Goal: Transaction & Acquisition: Purchase product/service

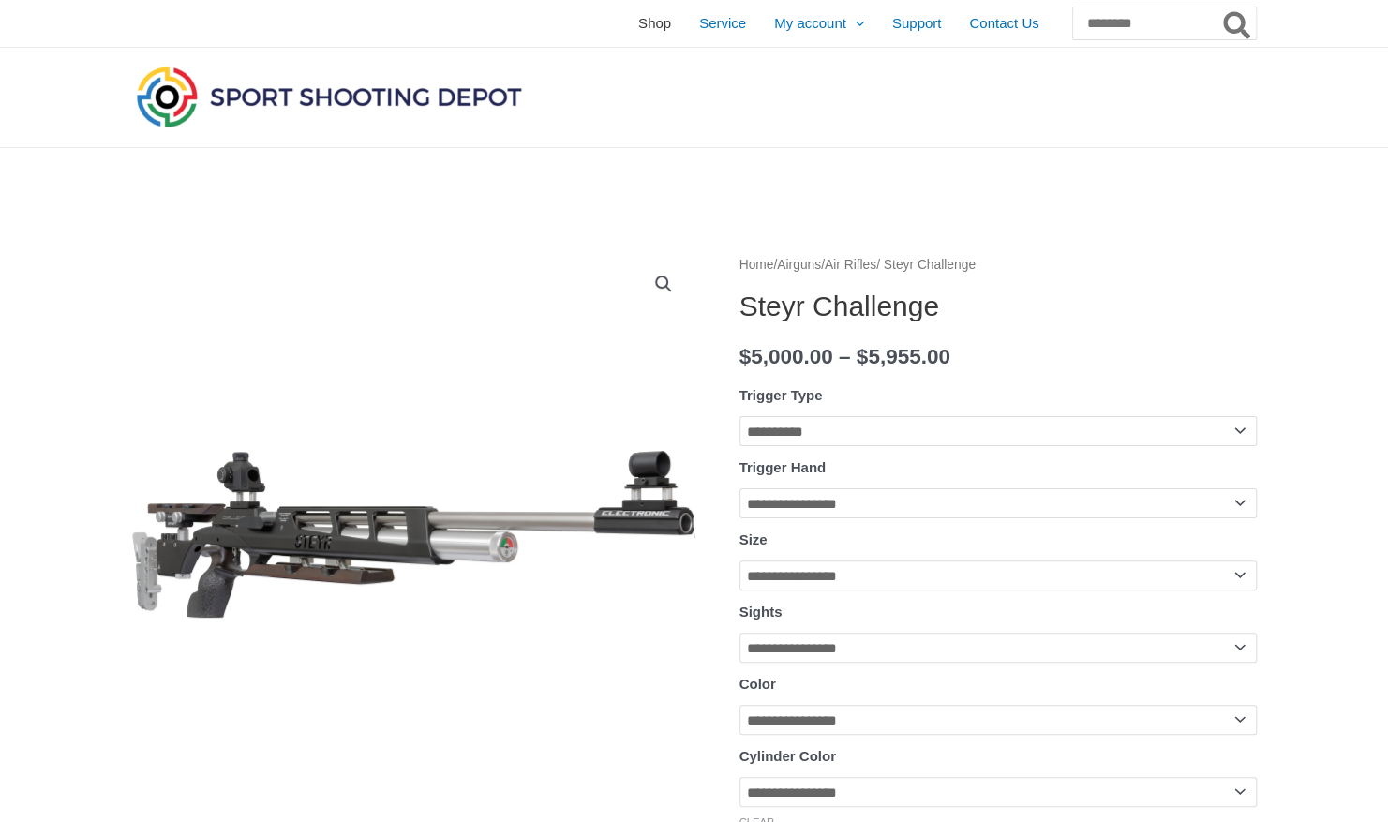
click at [638, 24] on span "Shop" at bounding box center [654, 23] width 33 height 47
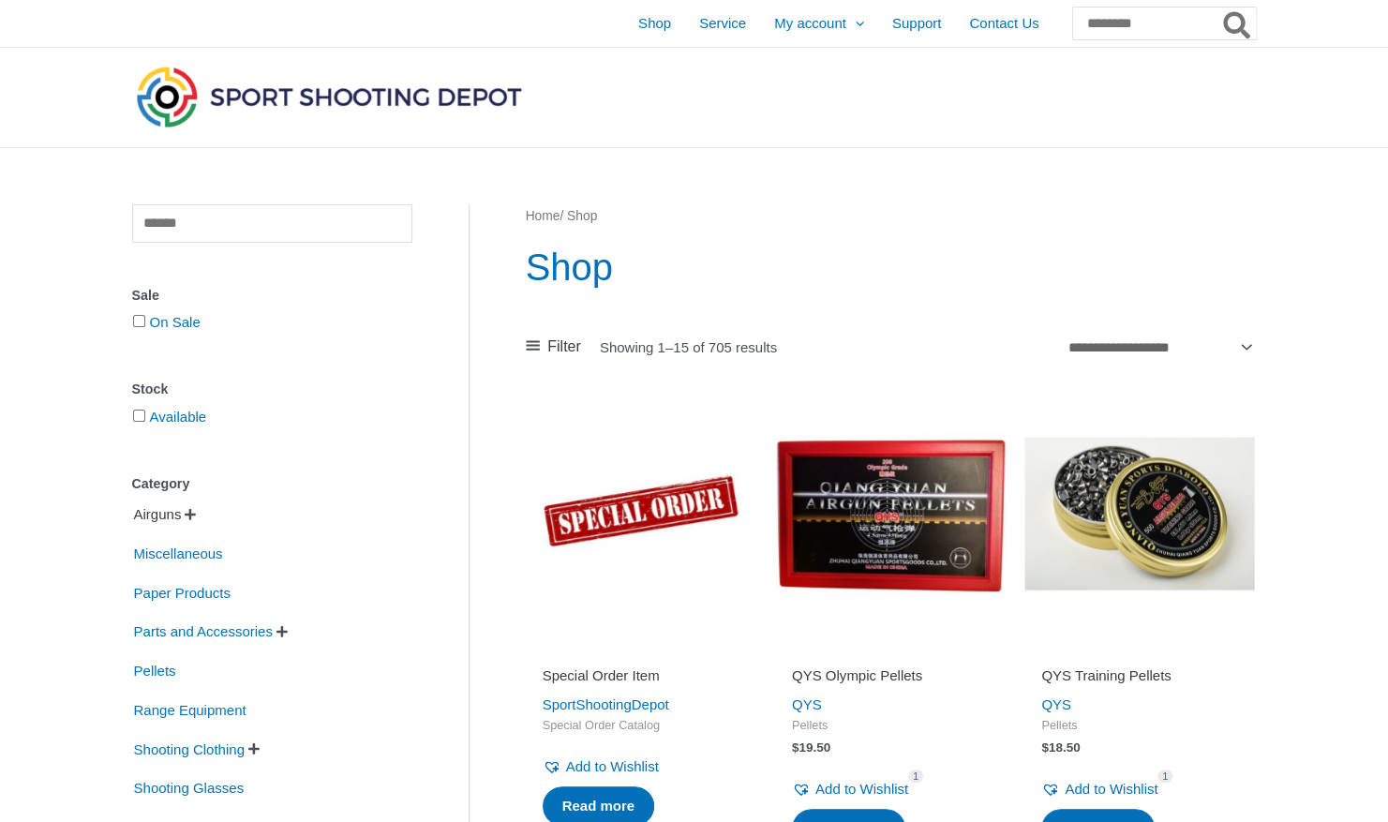
click at [166, 517] on span "Airguns" at bounding box center [158, 514] width 52 height 32
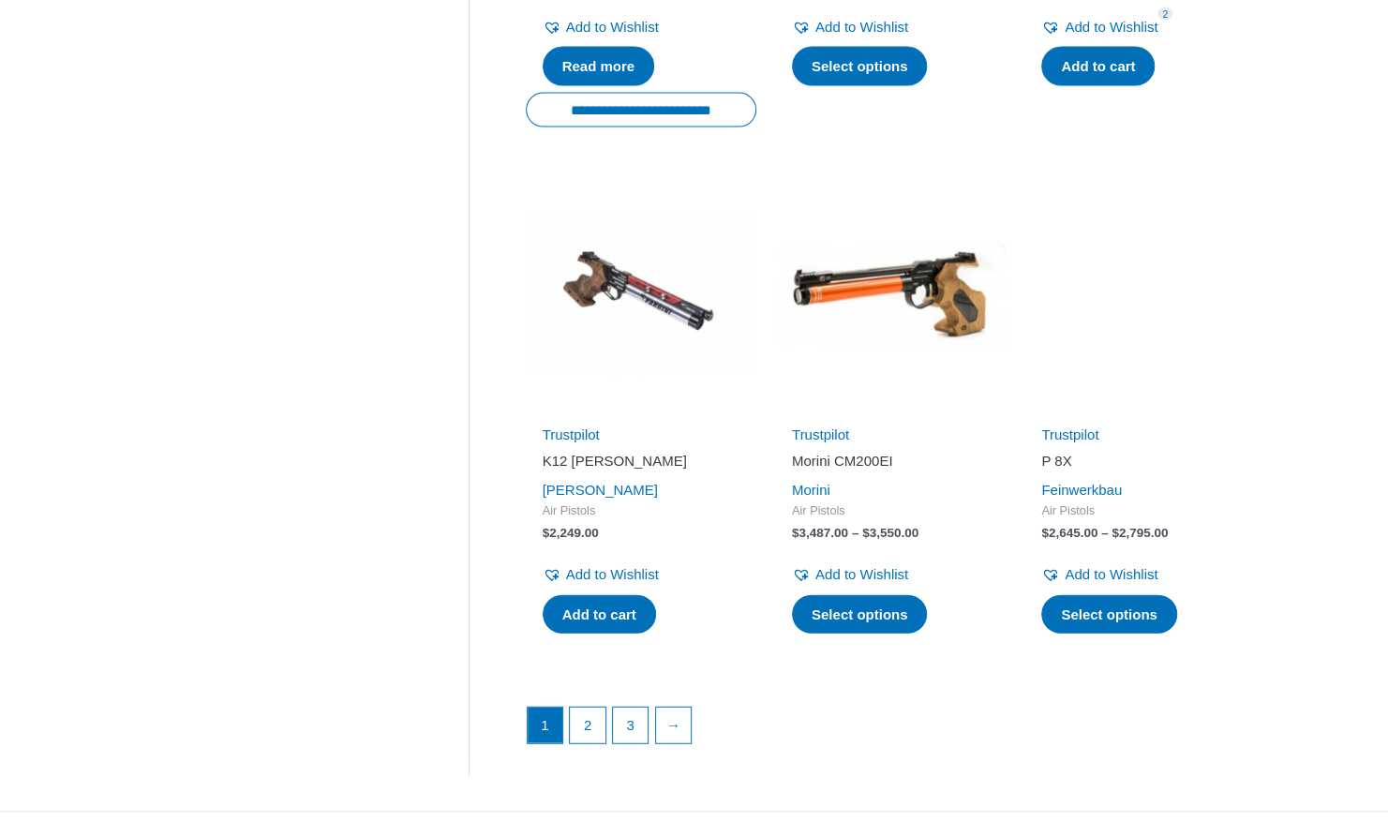
scroll to position [2443, 0]
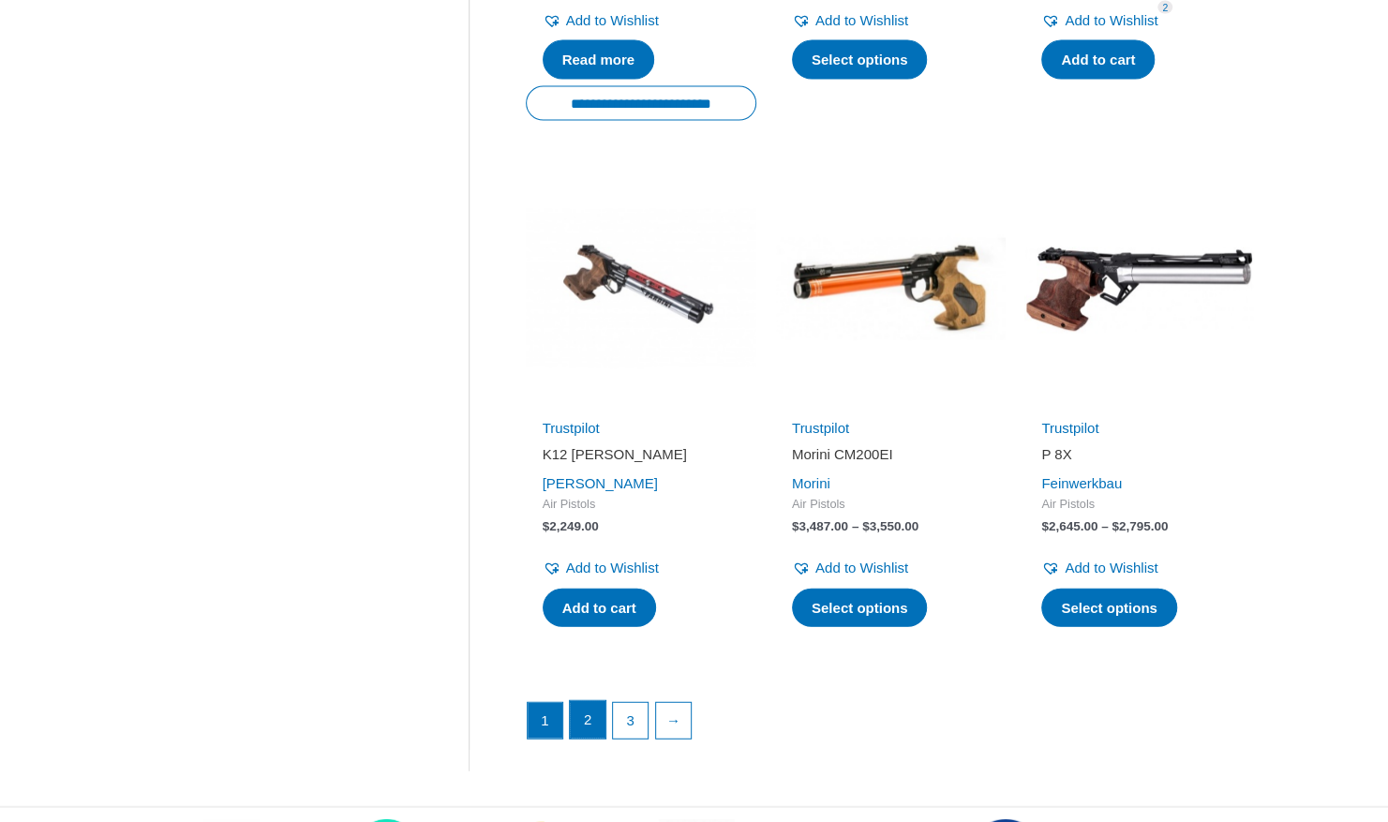
click at [592, 701] on link "2" at bounding box center [588, 719] width 36 height 37
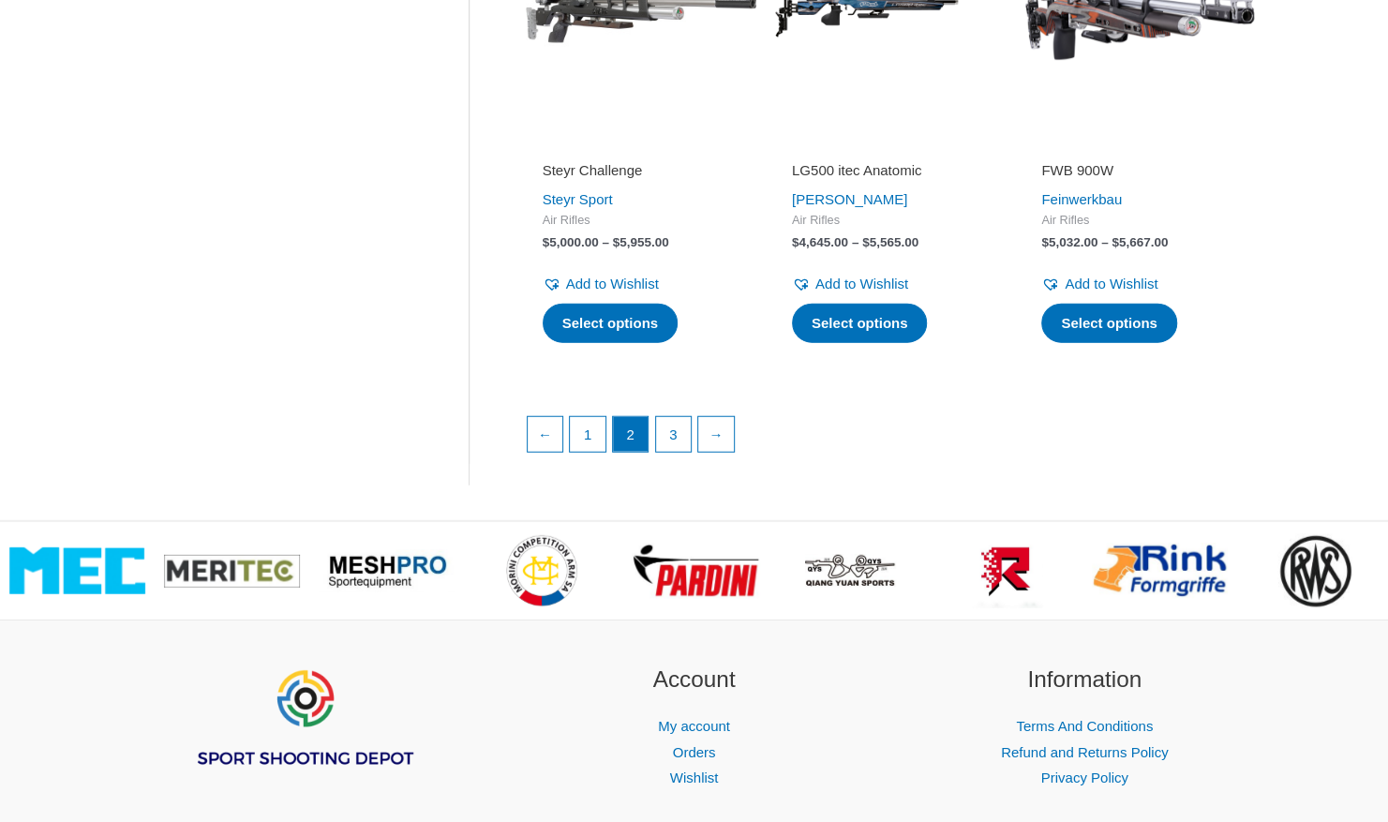
scroll to position [2760, 0]
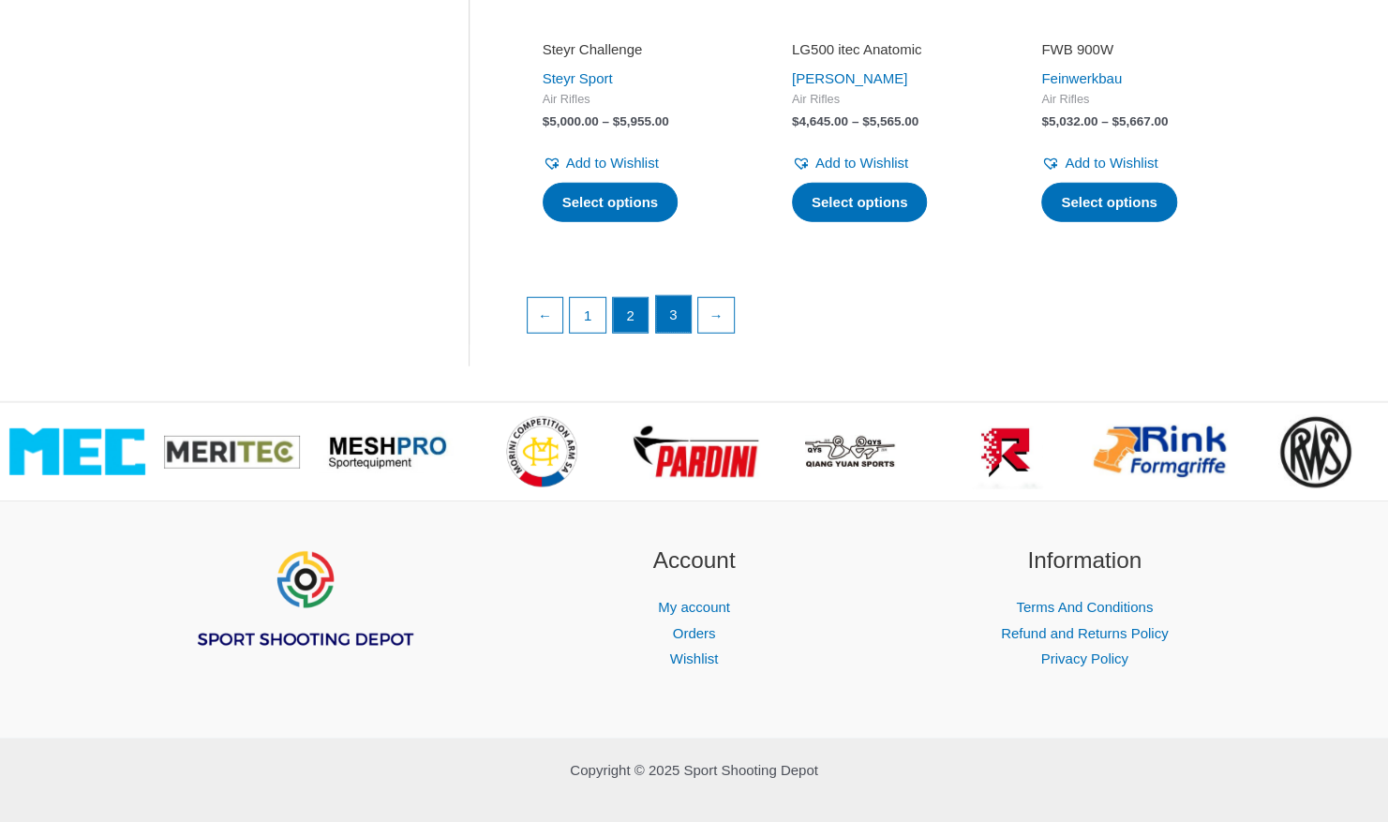
click at [673, 313] on link "3" at bounding box center [674, 314] width 36 height 37
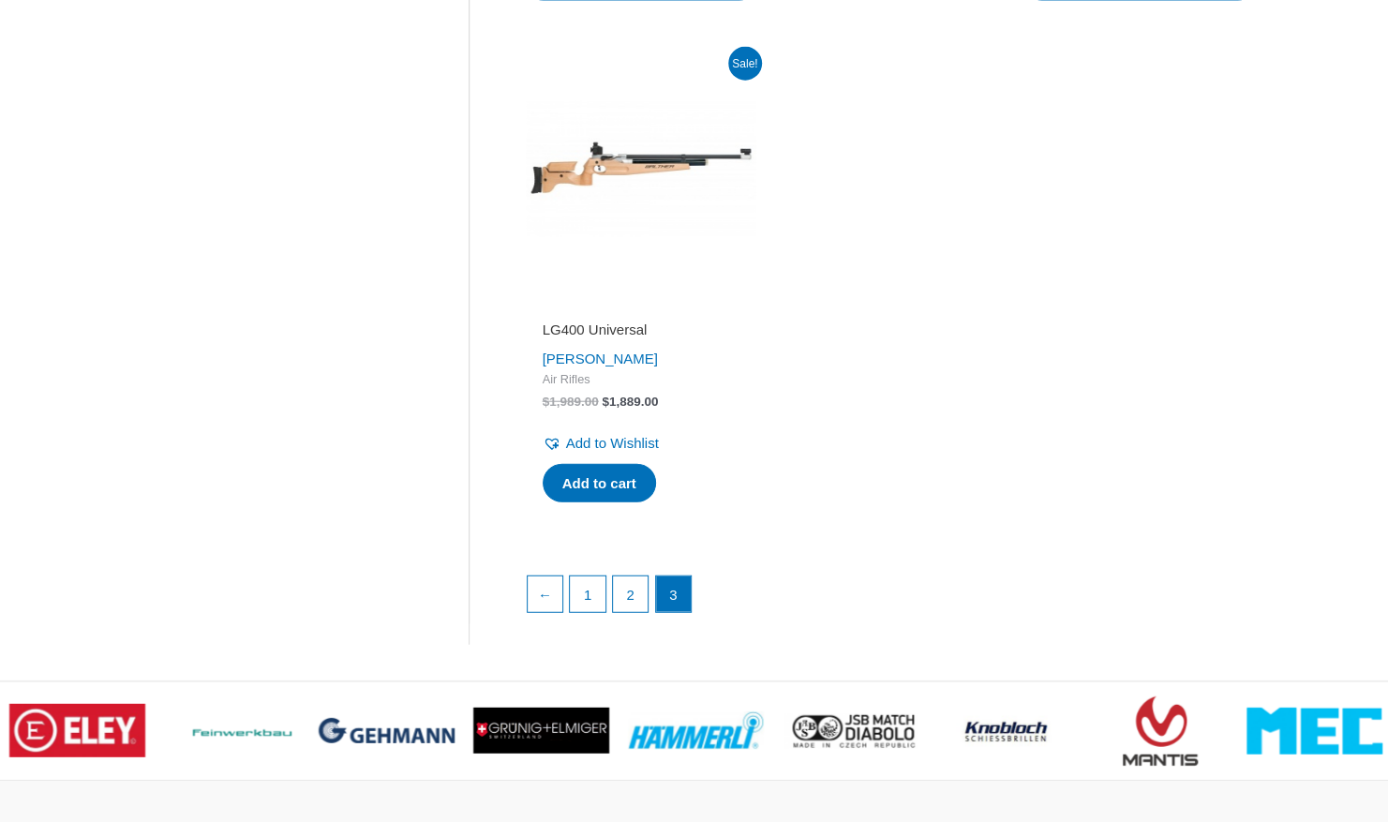
scroll to position [2657, 0]
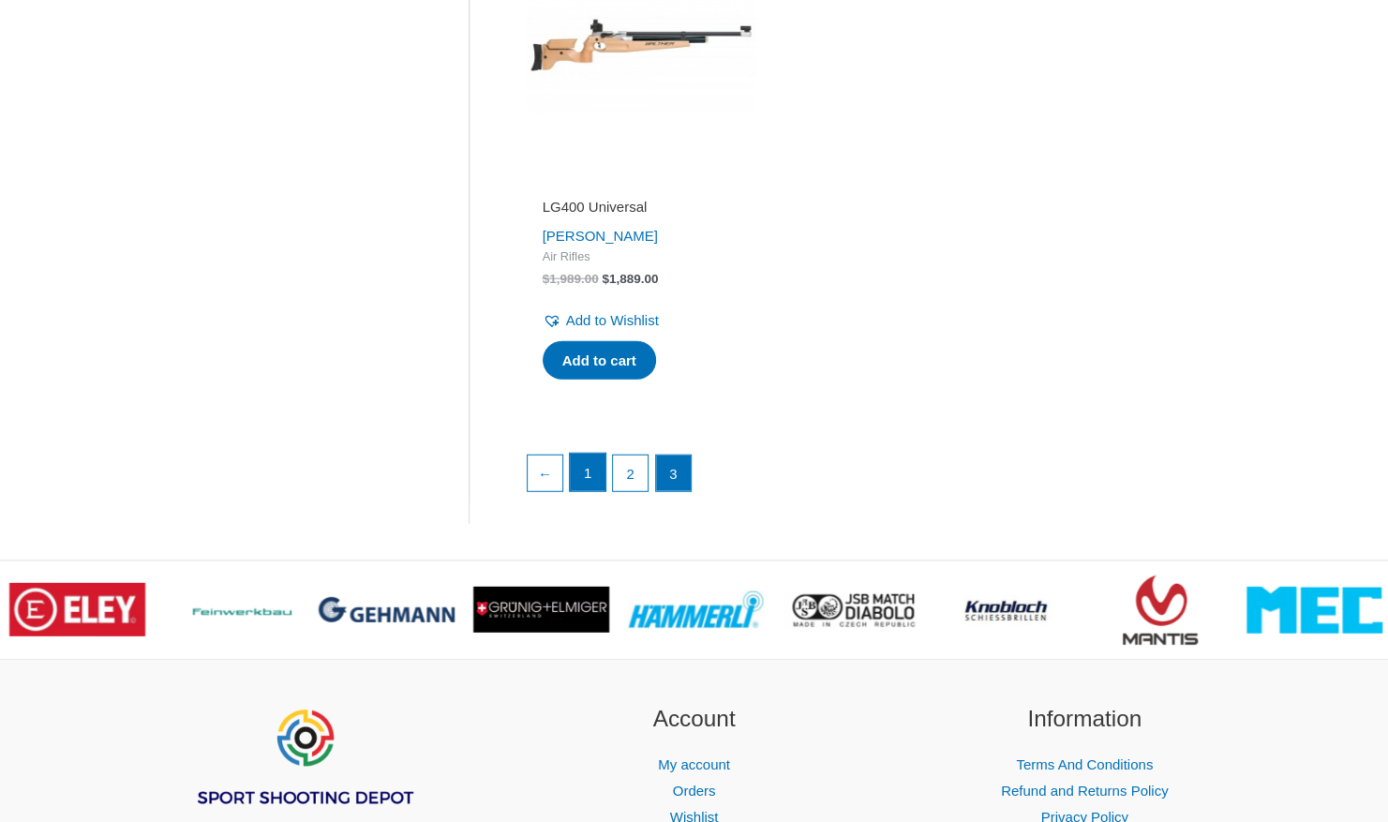
click at [581, 461] on link "1" at bounding box center [588, 471] width 36 height 37
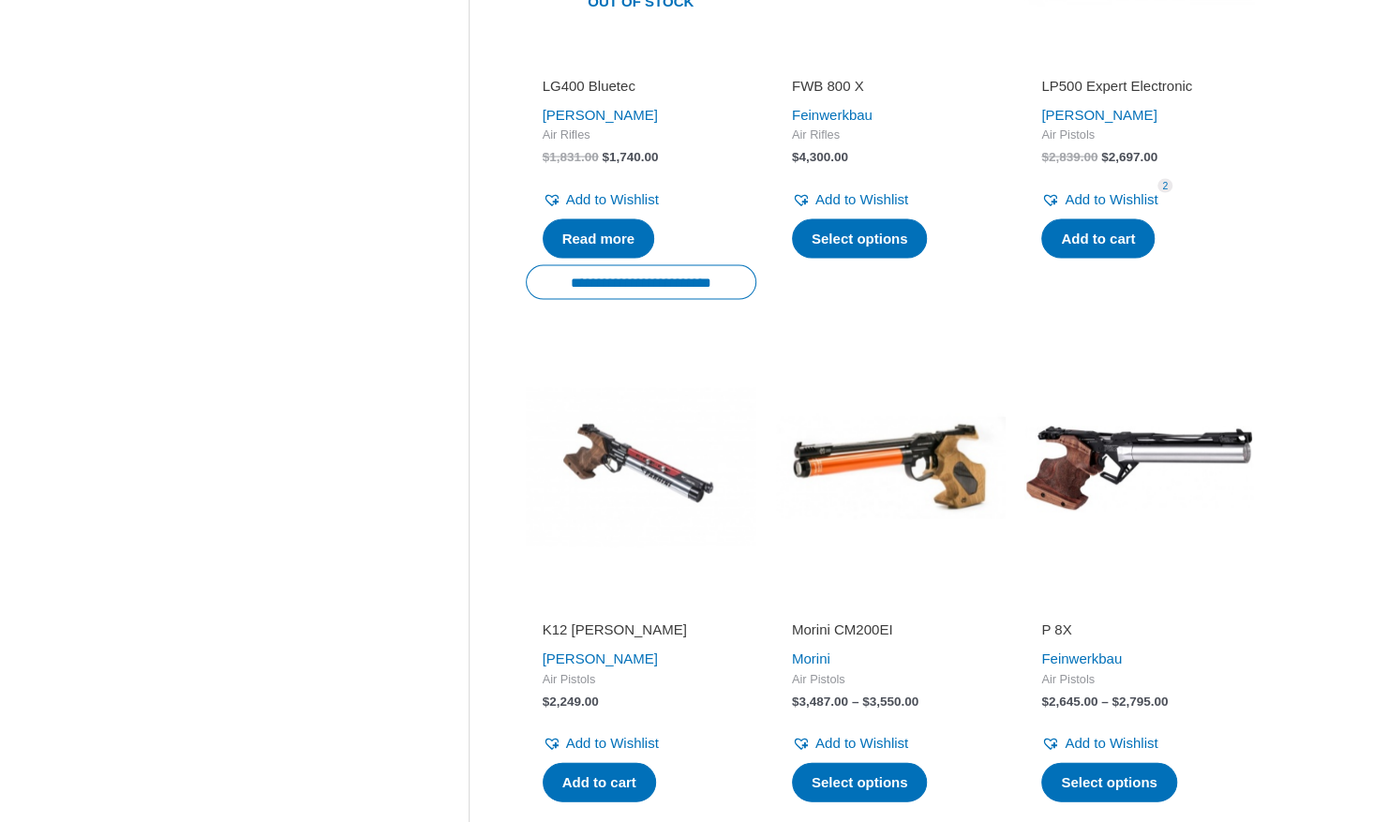
scroll to position [2282, 0]
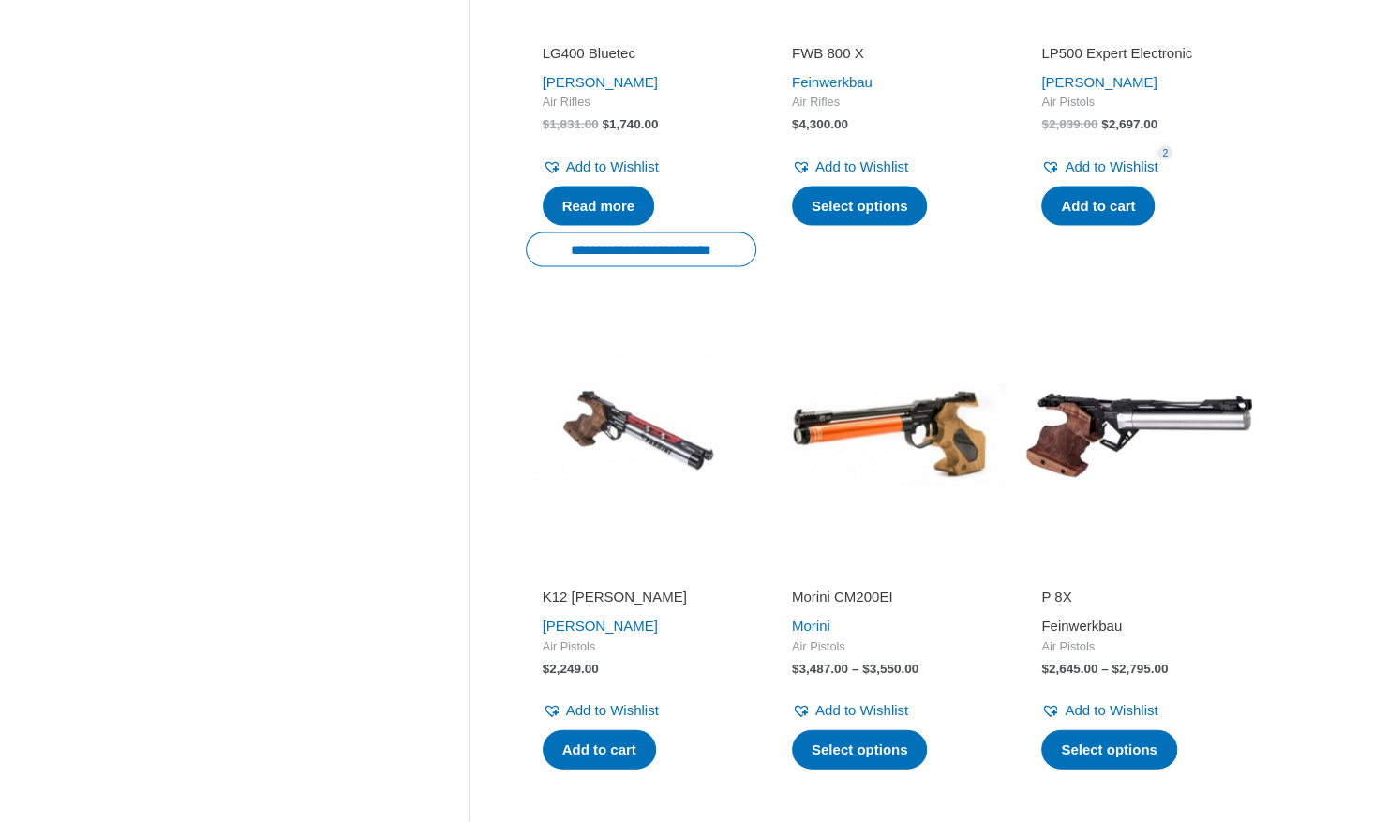
click at [1087, 617] on link "Feinwerkbau" at bounding box center [1081, 625] width 81 height 16
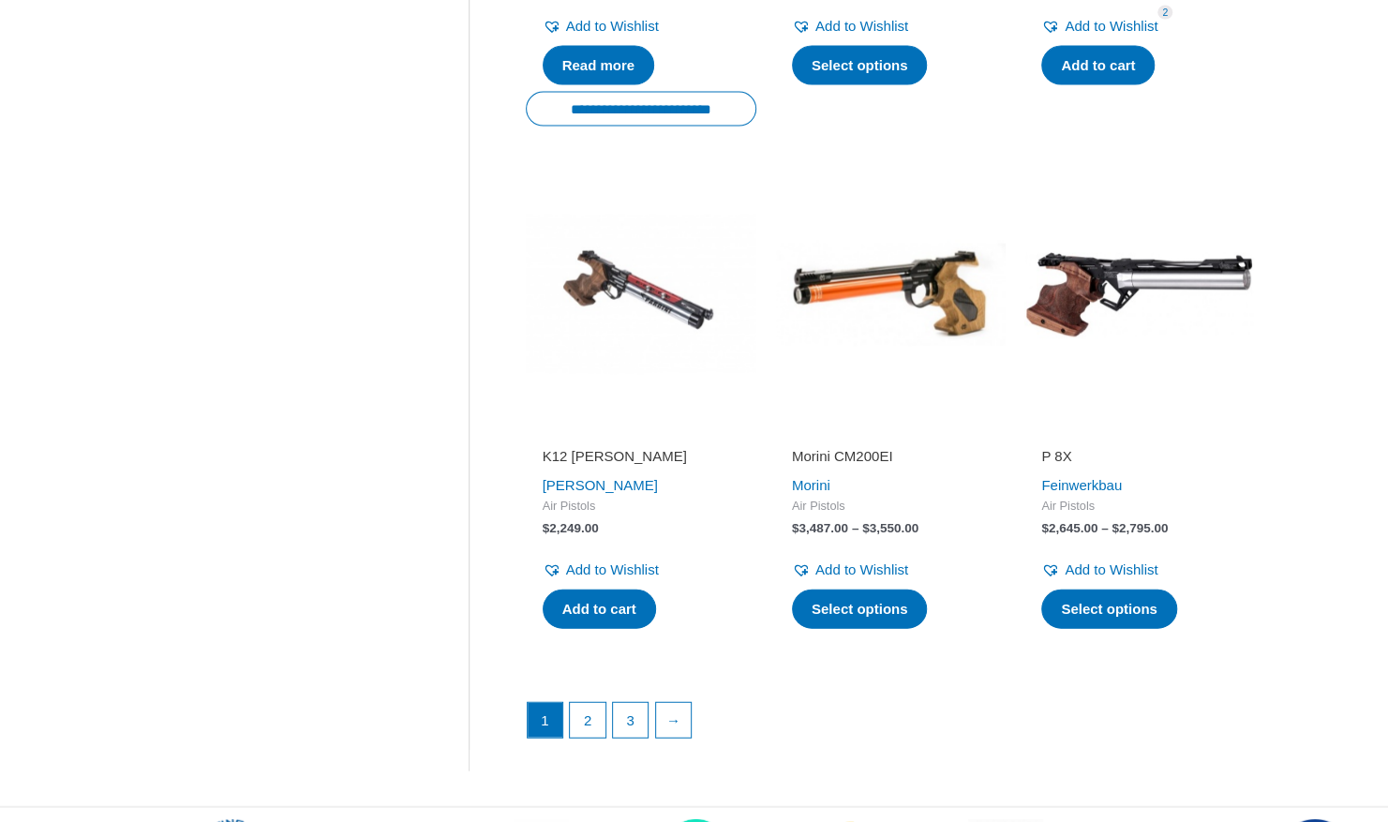
scroll to position [2426, 0]
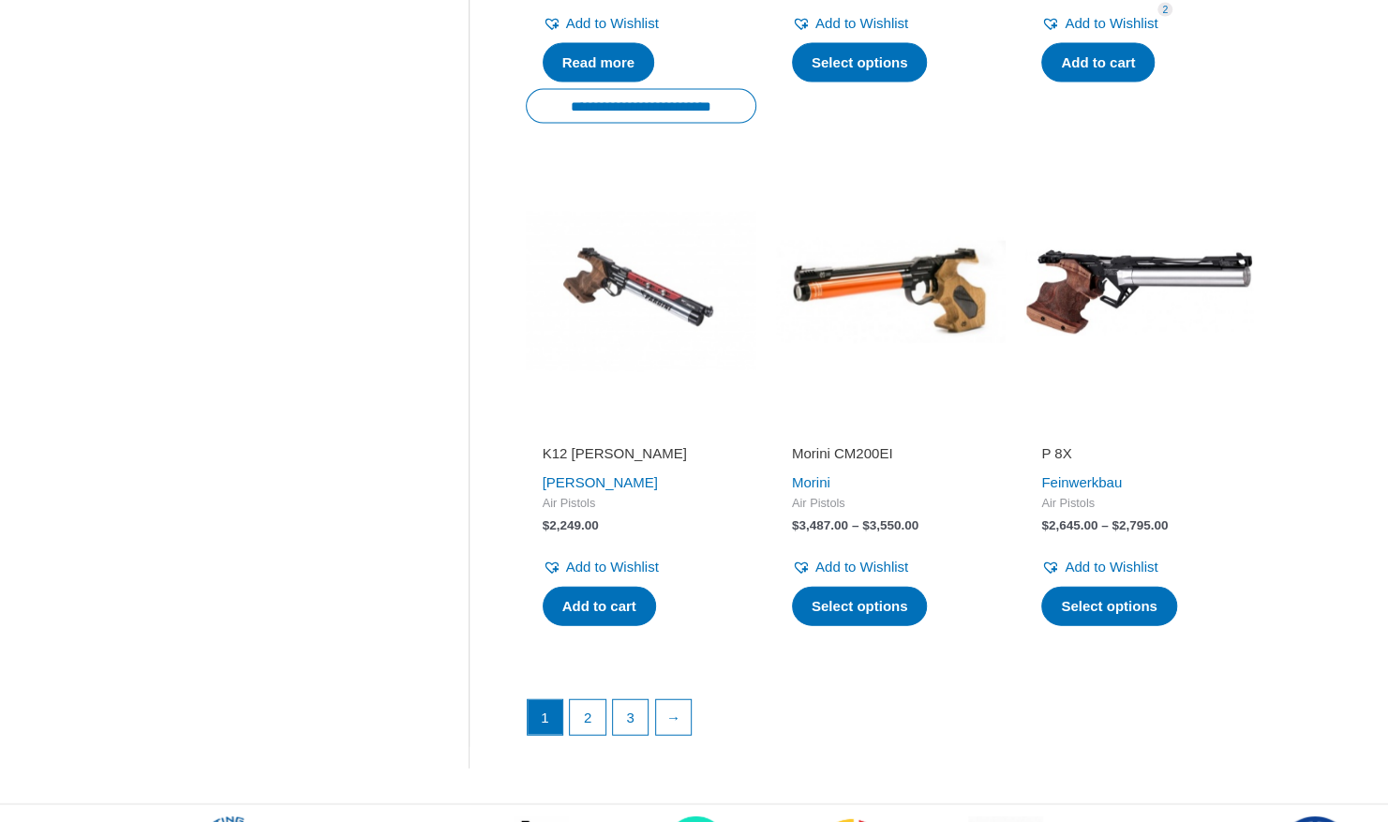
click at [1117, 255] on img at bounding box center [1139, 291] width 230 height 230
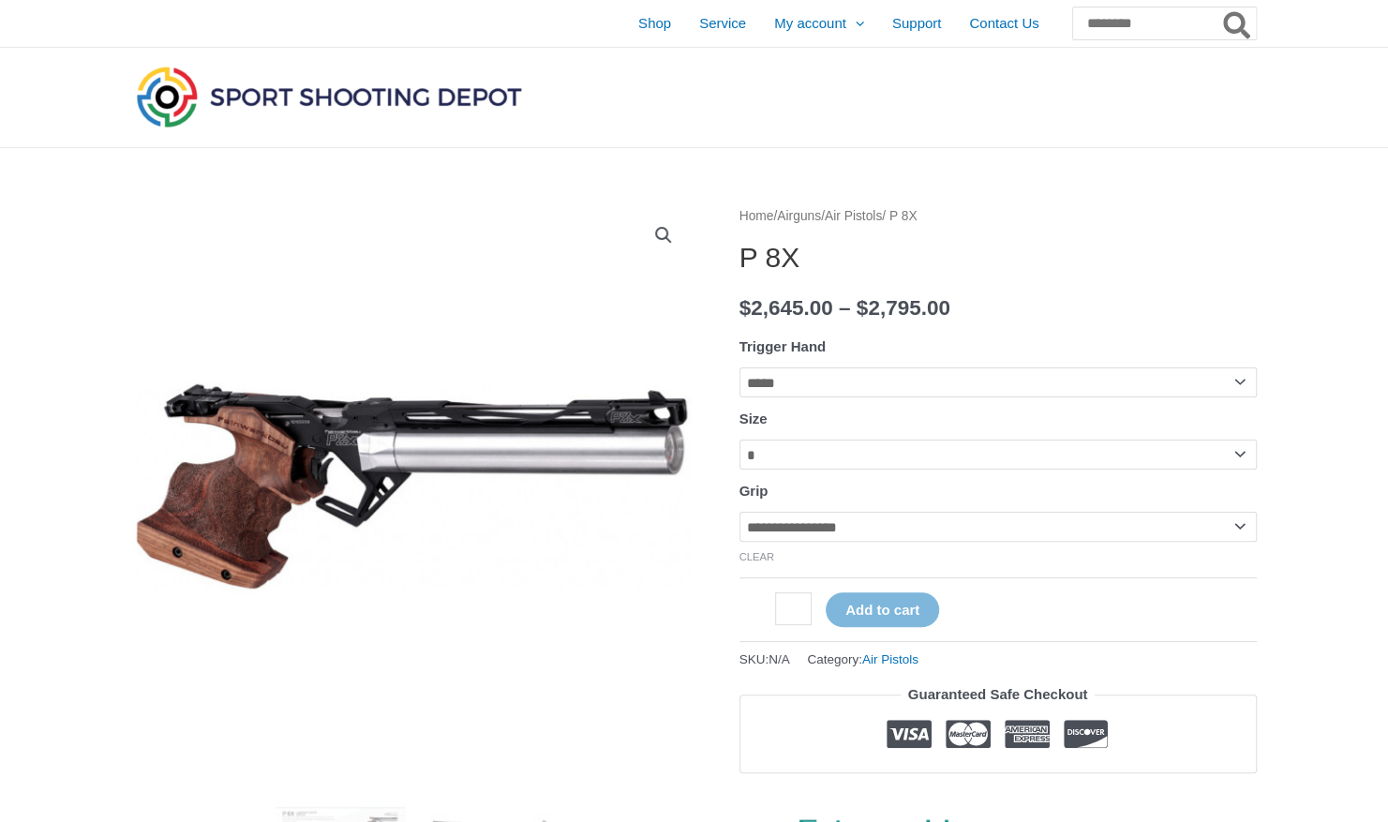
click at [1238, 536] on select "**********" at bounding box center [997, 527] width 517 height 30
select select "******"
click at [739, 516] on select "**********" at bounding box center [997, 527] width 517 height 30
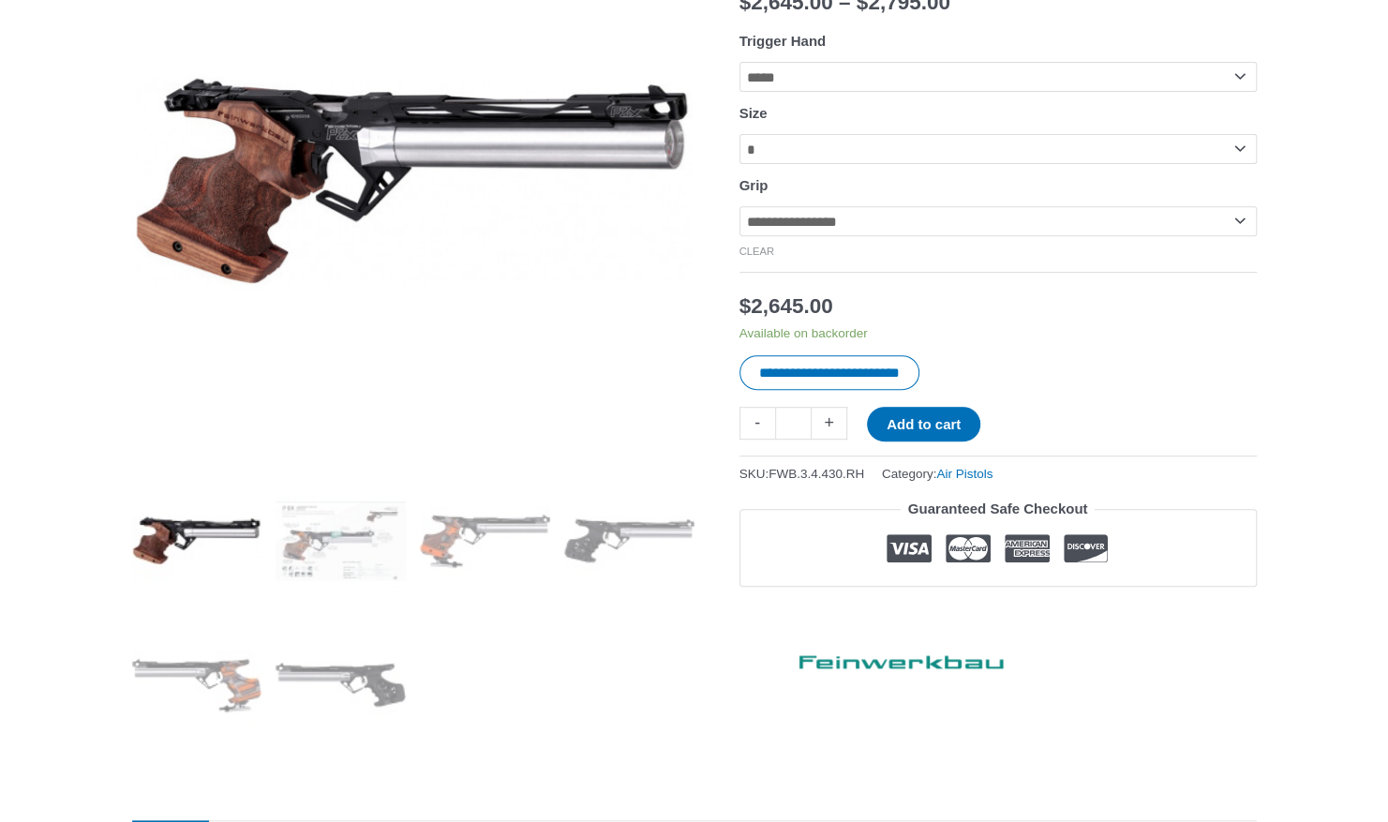
scroll to position [293, 0]
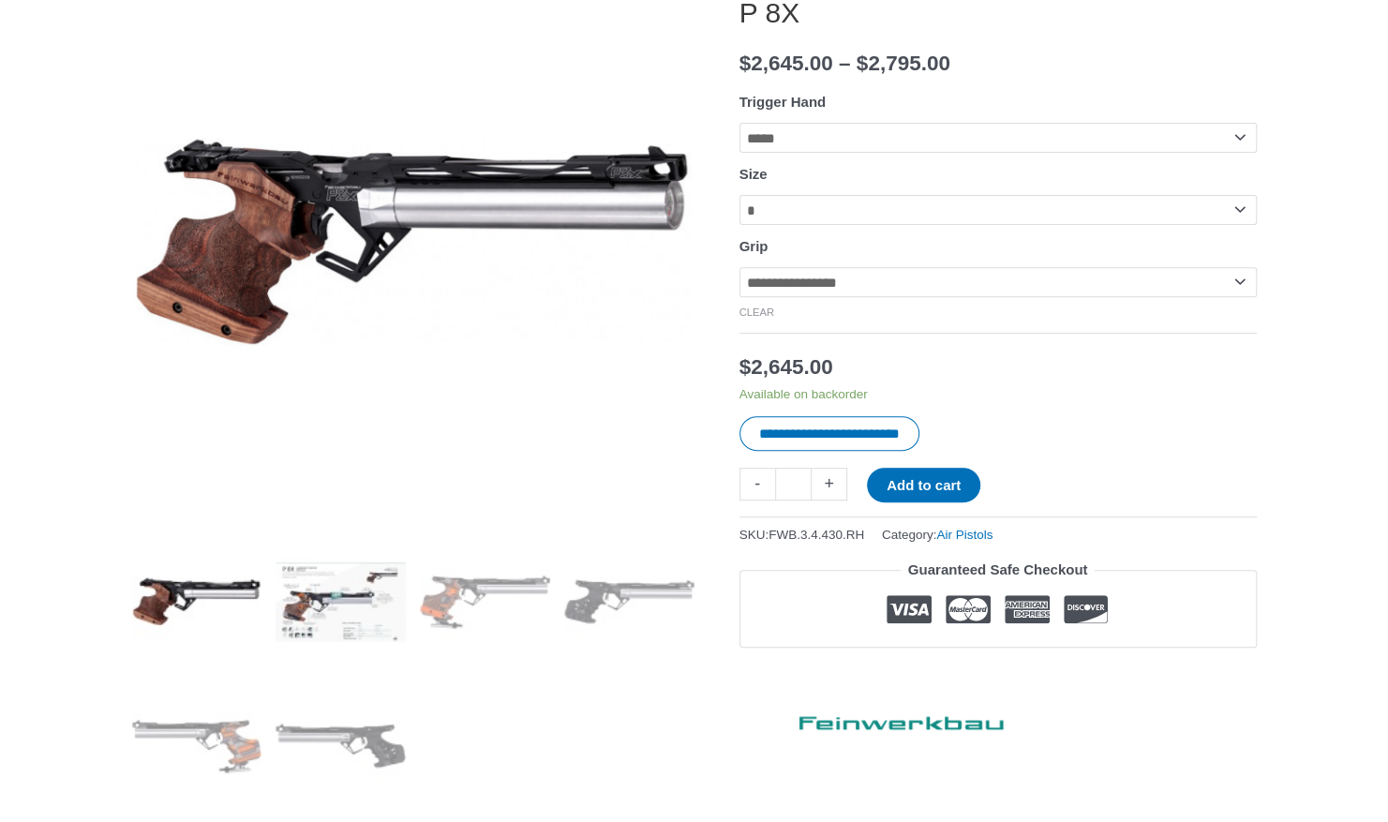
click at [341, 608] on img at bounding box center [340, 601] width 130 height 130
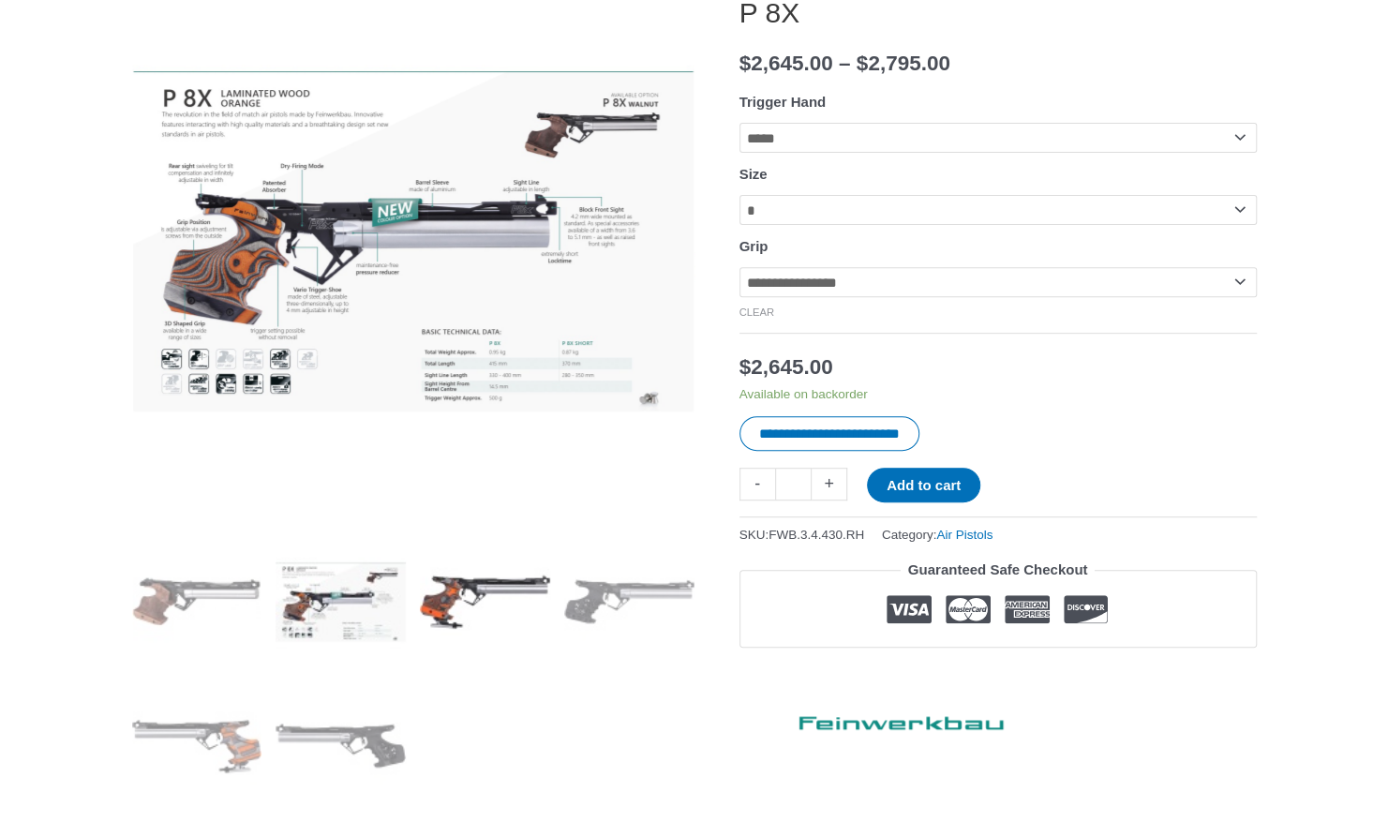
click at [453, 601] on img at bounding box center [485, 601] width 130 height 130
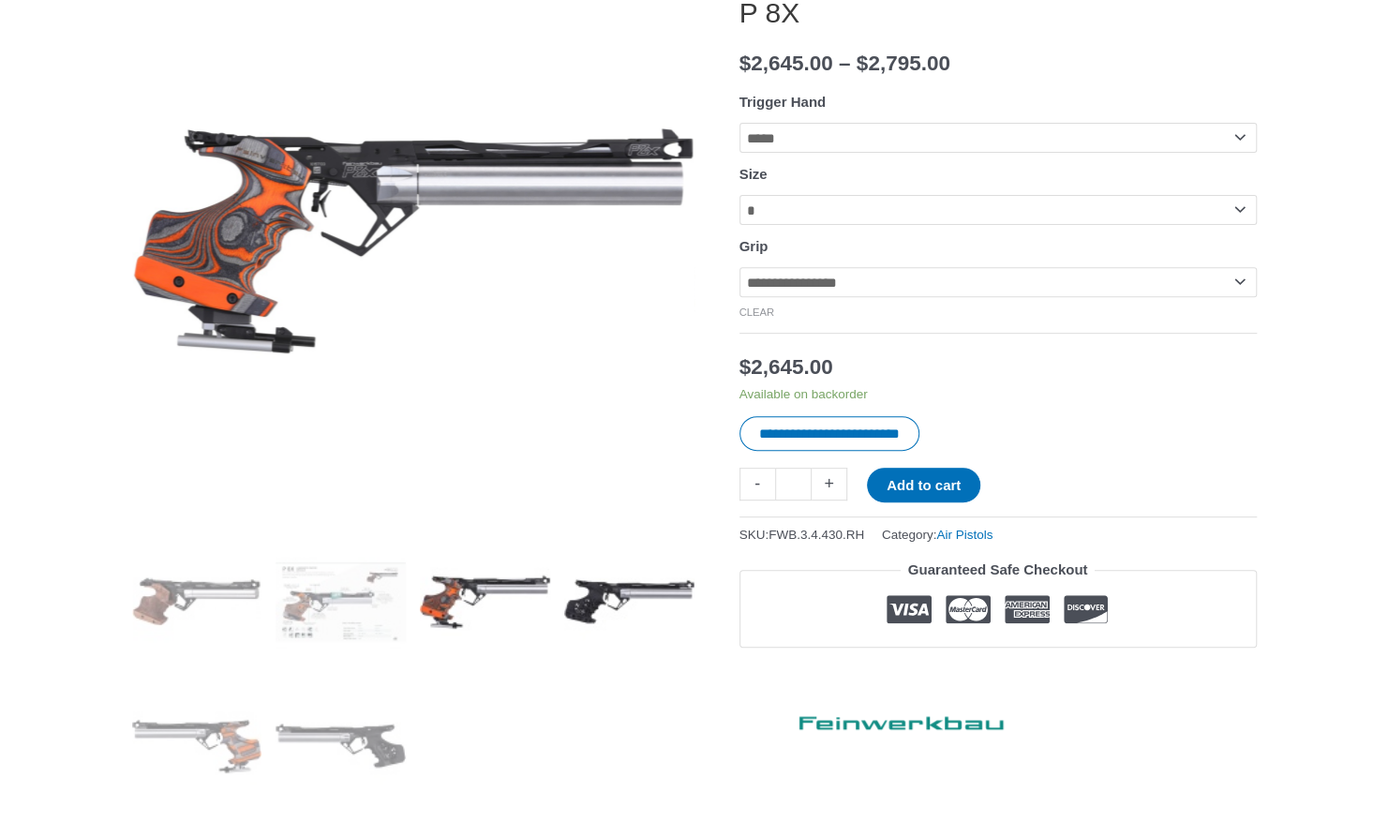
click at [595, 583] on img at bounding box center [629, 601] width 130 height 130
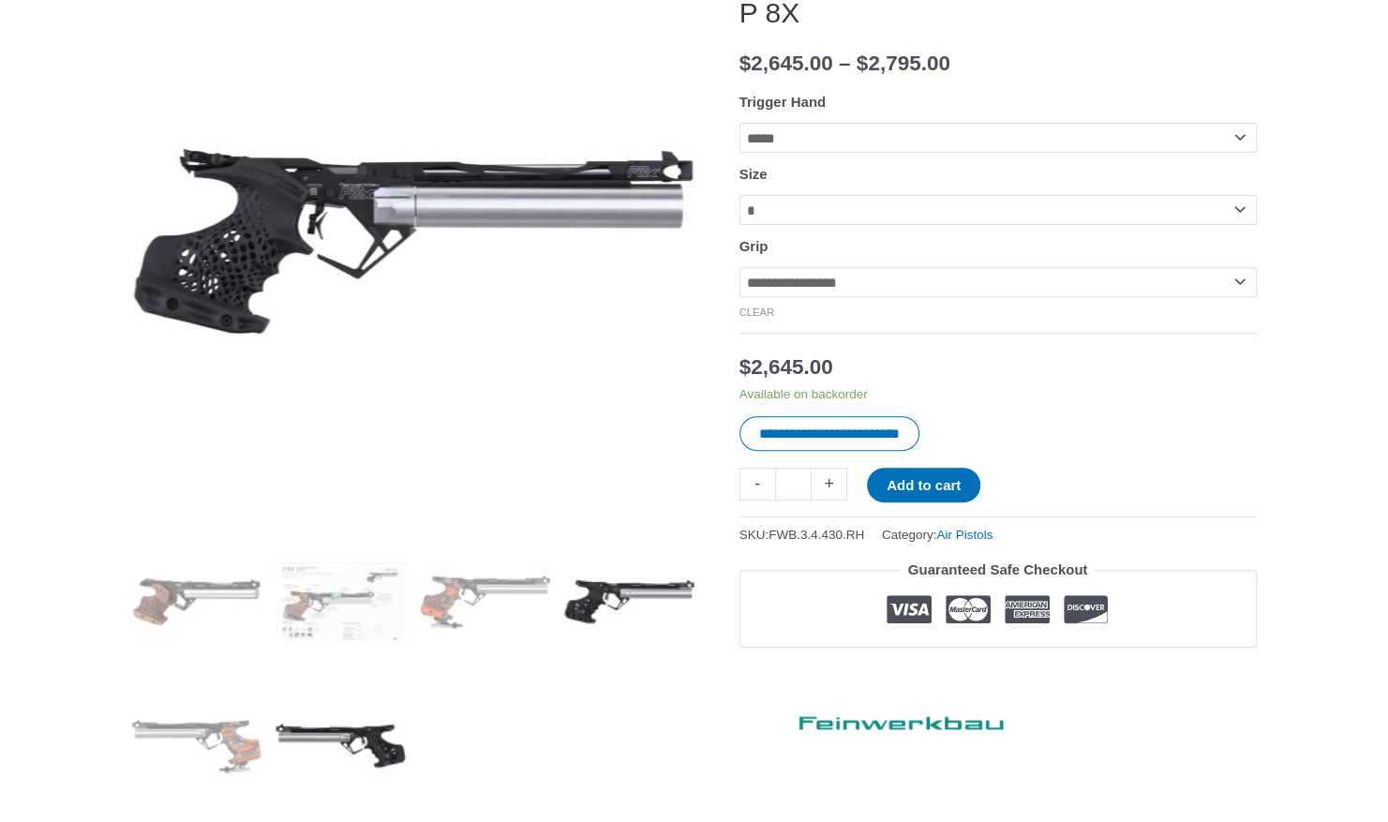
click at [342, 737] on img at bounding box center [340, 745] width 130 height 130
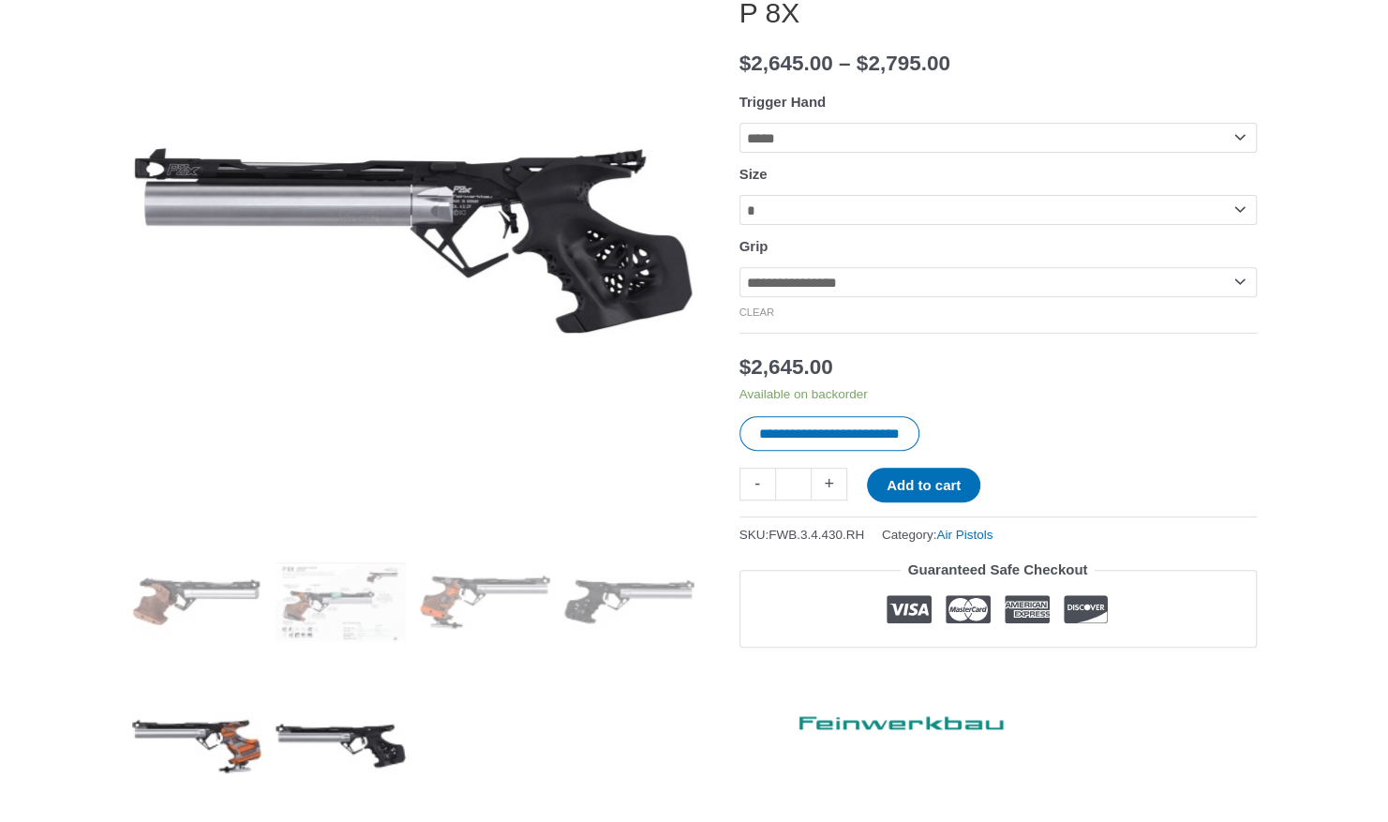
click at [229, 746] on img at bounding box center [197, 745] width 130 height 130
